Goal: Task Accomplishment & Management: Manage account settings

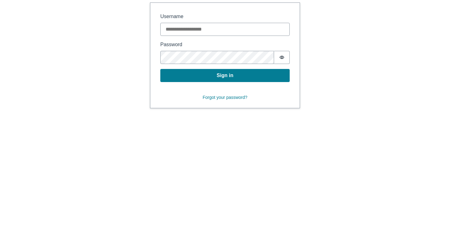
click at [240, 33] on input "Username" at bounding box center [224, 29] width 129 height 13
paste input "**********"
type input "**********"
click at [208, 71] on button "Sign in" at bounding box center [224, 75] width 129 height 13
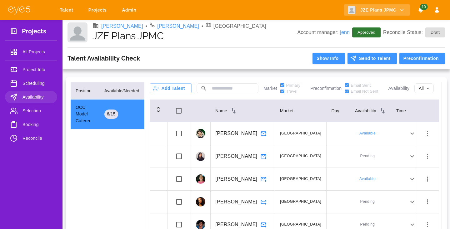
click at [241, 159] on p "[PERSON_NAME]" at bounding box center [237, 156] width 42 height 7
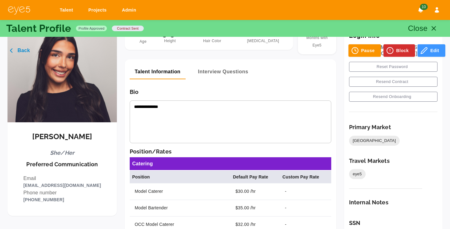
scroll to position [46, 0]
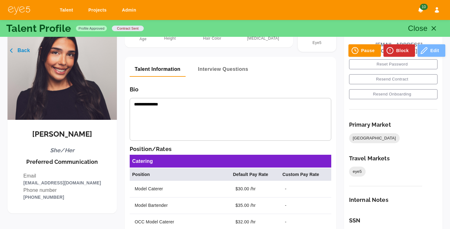
click at [432, 49] on button "Edit" at bounding box center [431, 50] width 28 height 12
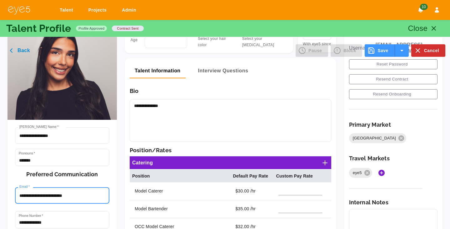
drag, startPoint x: 82, startPoint y: 196, endPoint x: 1, endPoint y: 196, distance: 80.3
paste input "email"
click at [26, 197] on input "**********" at bounding box center [62, 195] width 94 height 17
type input "**********"
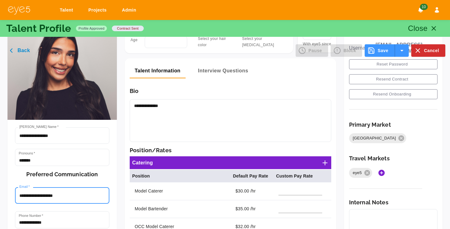
click at [385, 52] on button "Save" at bounding box center [380, 50] width 30 height 12
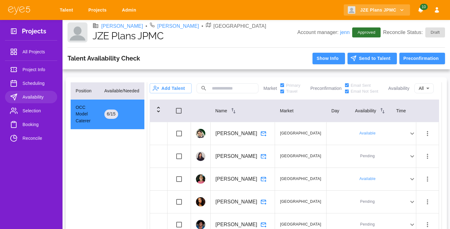
click at [428, 157] on icon "button" at bounding box center [427, 156] width 7 height 7
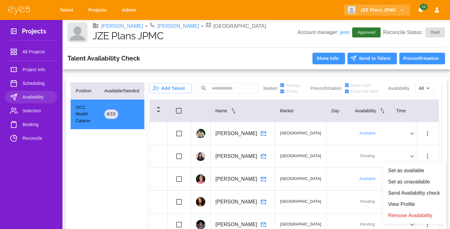
click at [401, 190] on li "Send Availability check" at bounding box center [414, 193] width 62 height 11
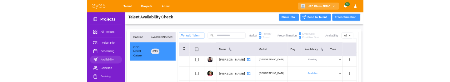
scroll to position [31, 0]
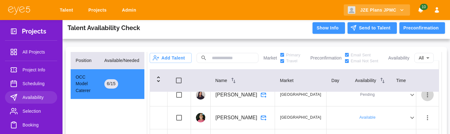
click at [428, 94] on icon "button" at bounding box center [427, 94] width 7 height 7
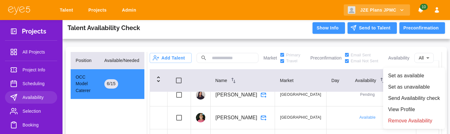
click at [404, 101] on li "Send Availability check" at bounding box center [414, 97] width 62 height 11
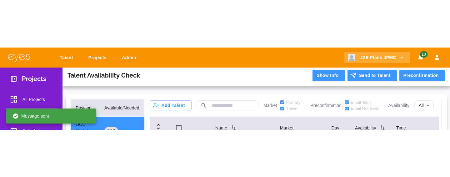
scroll to position [18, 0]
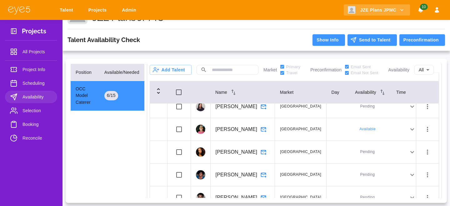
click at [35, 140] on span "Reconcile" at bounding box center [37, 138] width 30 height 7
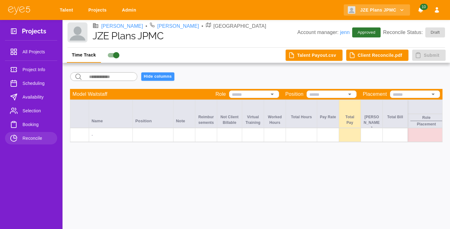
click at [67, 10] on link "Talent" at bounding box center [68, 10] width 24 height 12
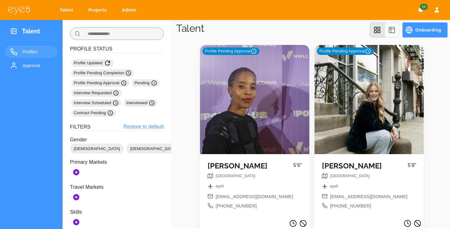
click at [148, 33] on input "text" at bounding box center [123, 33] width 81 height 12
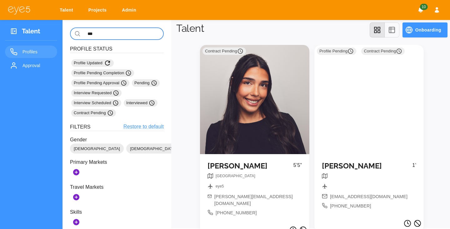
type input "***"
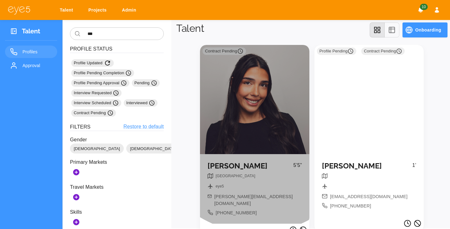
click at [257, 124] on div "Contract Pending" at bounding box center [254, 99] width 109 height 109
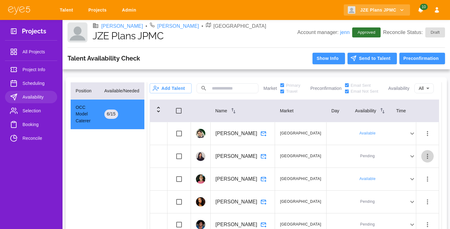
click at [429, 155] on icon "button" at bounding box center [427, 156] width 7 height 7
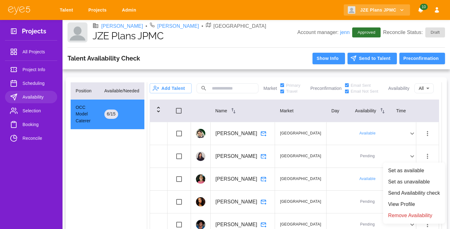
click at [405, 177] on li "Send Availability check" at bounding box center [414, 193] width 62 height 11
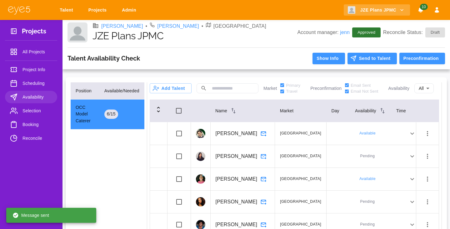
click at [430, 157] on icon "button" at bounding box center [427, 156] width 7 height 7
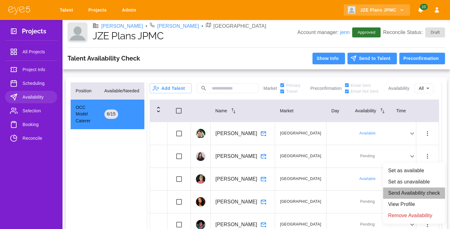
click at [411, 177] on li "Send Availability check" at bounding box center [414, 193] width 62 height 11
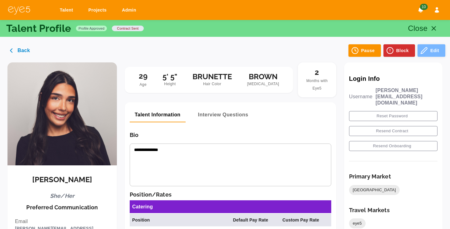
click at [434, 48] on button "Edit" at bounding box center [431, 50] width 28 height 12
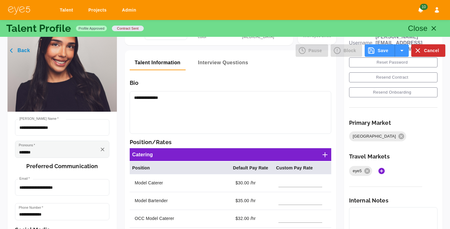
scroll to position [71, 0]
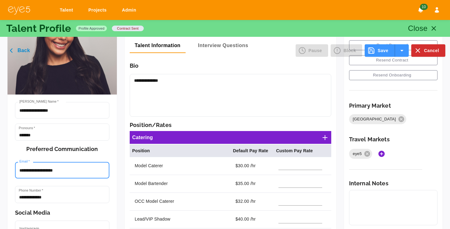
drag, startPoint x: 77, startPoint y: 171, endPoint x: 0, endPoint y: 171, distance: 76.8
paste input "******"
type input "**********"
click at [384, 51] on button "Save" at bounding box center [380, 50] width 30 height 12
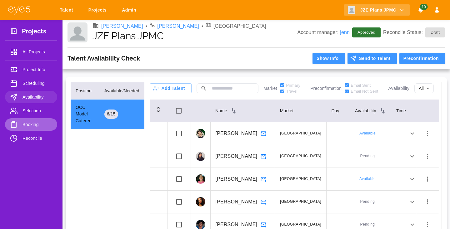
click at [28, 122] on span "Booking" at bounding box center [37, 124] width 30 height 7
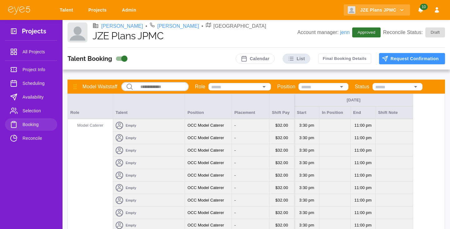
click at [172, 127] on div "Empty" at bounding box center [149, 125] width 72 height 12
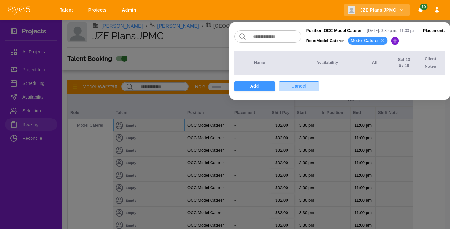
click at [299, 87] on button "Cancel" at bounding box center [299, 87] width 41 height 10
